Goal: Information Seeking & Learning: Learn about a topic

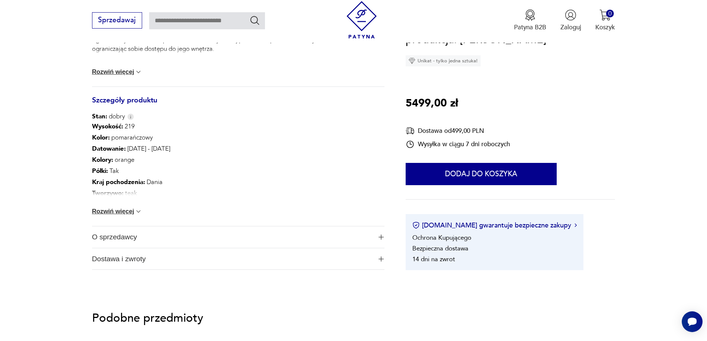
scroll to position [445, 0]
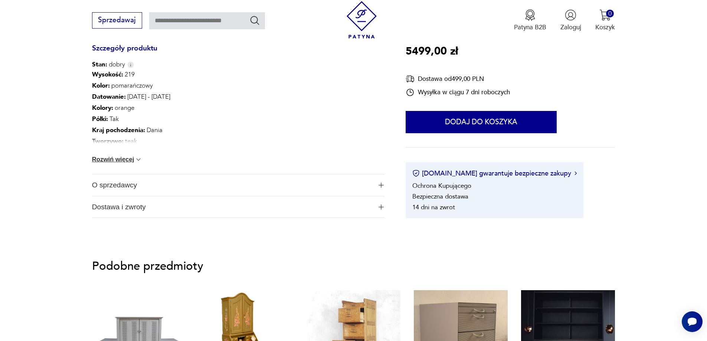
click at [133, 206] on span "Dostawa i zwroty" at bounding box center [232, 207] width 280 height 22
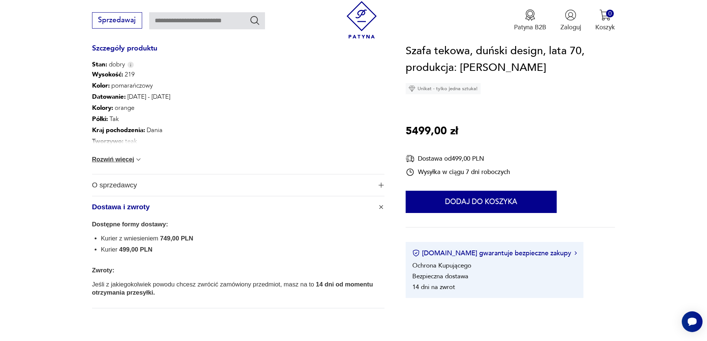
scroll to position [482, 0]
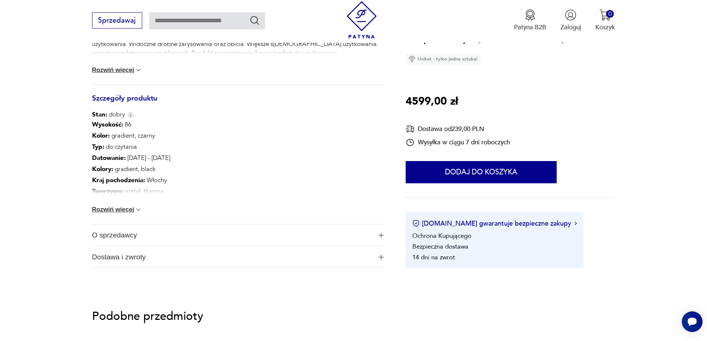
scroll to position [408, 0]
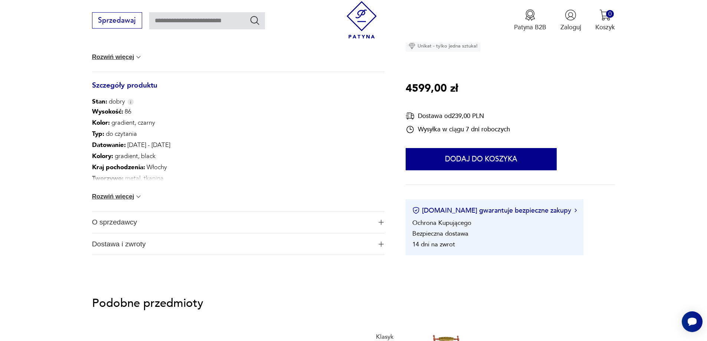
click at [134, 247] on span "Dostawa i zwroty" at bounding box center [232, 244] width 280 height 22
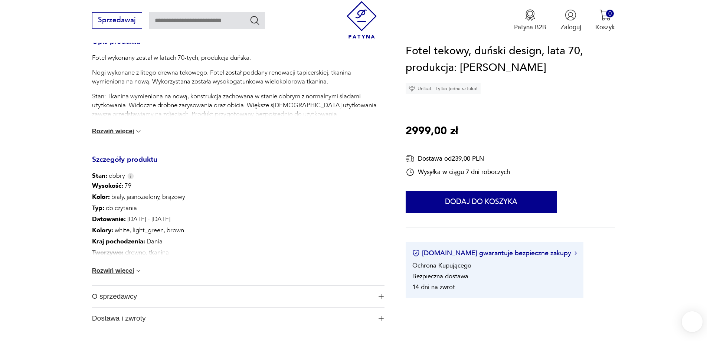
click at [104, 272] on button "Rozwiń więcej" at bounding box center [117, 270] width 50 height 7
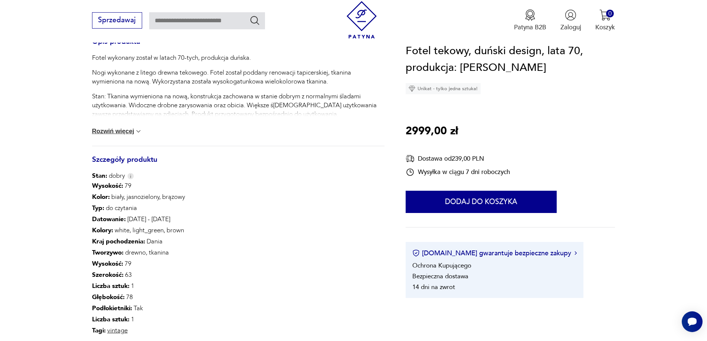
scroll to position [519, 0]
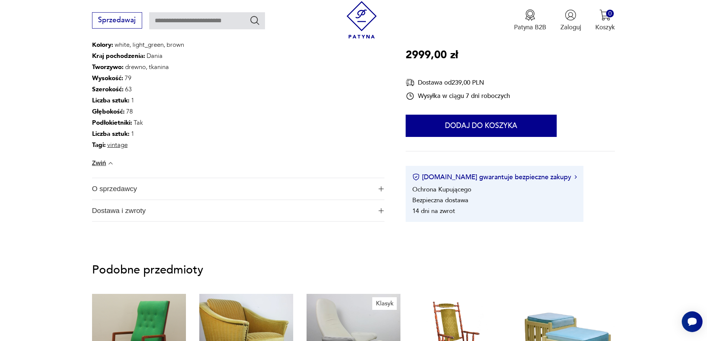
click at [124, 215] on span "Dostawa i zwroty" at bounding box center [232, 211] width 280 height 22
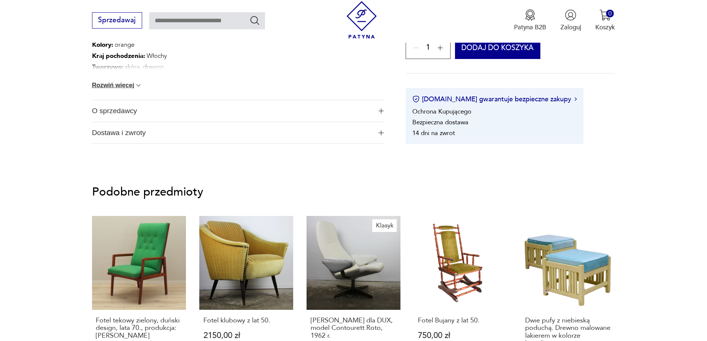
click at [142, 139] on span "Dostawa i zwroty" at bounding box center [232, 133] width 280 height 22
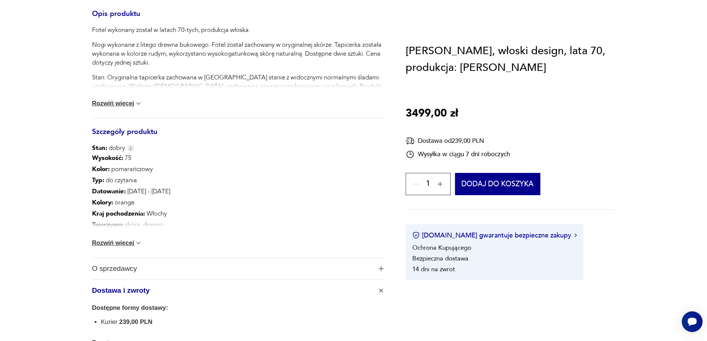
scroll to position [482, 0]
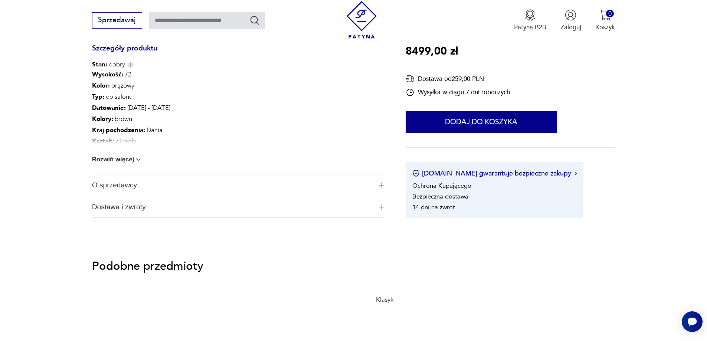
click at [123, 205] on span "Dostawa i zwroty" at bounding box center [232, 207] width 280 height 22
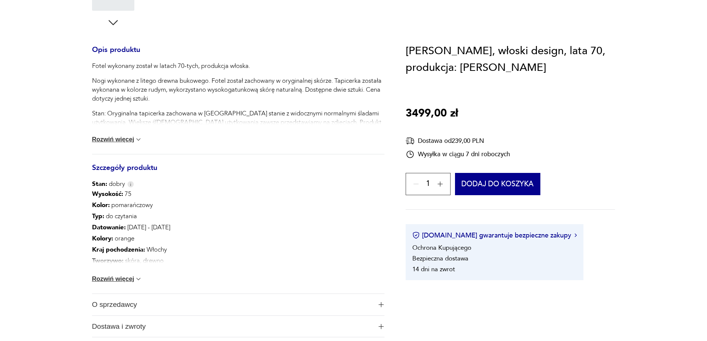
click at [54, 193] on section "Opis produktu Fotel wykonany został w latach 70-tych, produkcja włoska. Nogi wy…" at bounding box center [353, 84] width 707 height 549
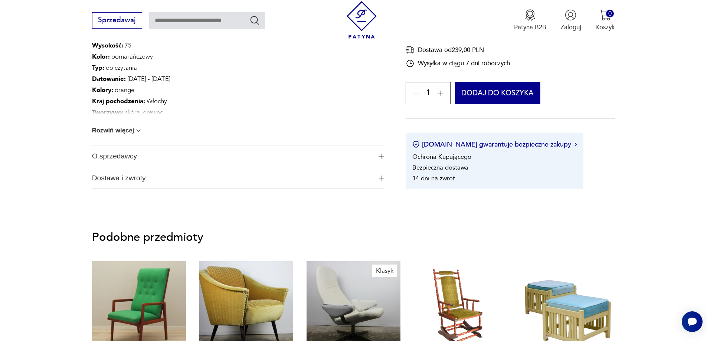
click at [148, 185] on span "Dostawa i zwroty" at bounding box center [232, 178] width 280 height 22
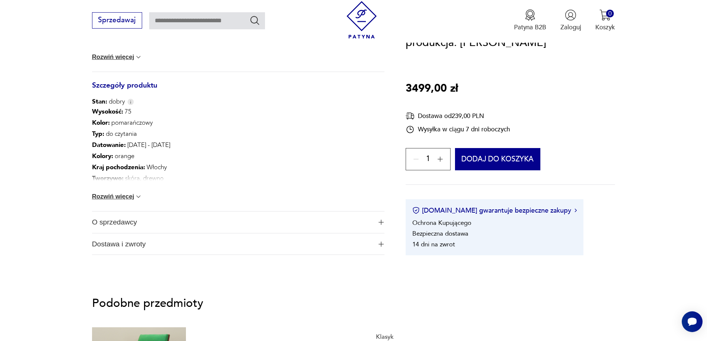
click at [126, 247] on span "Dostawa i zwroty" at bounding box center [232, 244] width 280 height 22
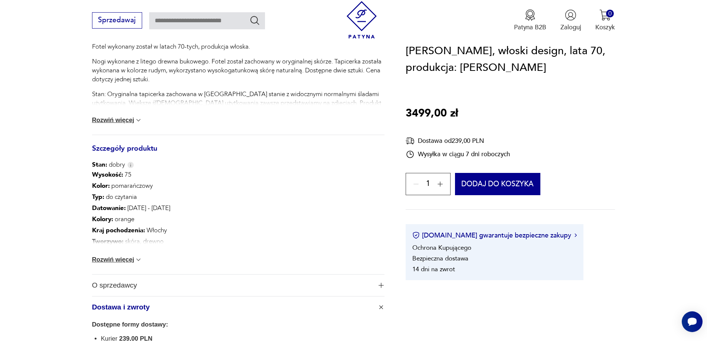
scroll to position [408, 0]
